Goal: Navigation & Orientation: Find specific page/section

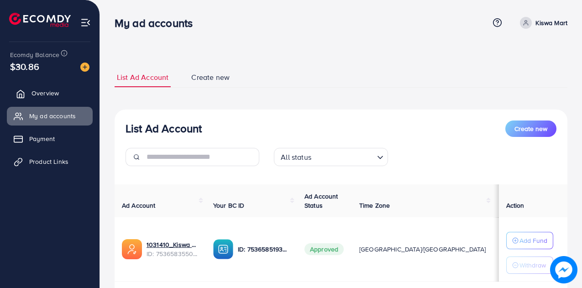
click at [48, 94] on span "Overview" at bounding box center [44, 93] width 27 height 9
